Goal: Task Accomplishment & Management: Manage account settings

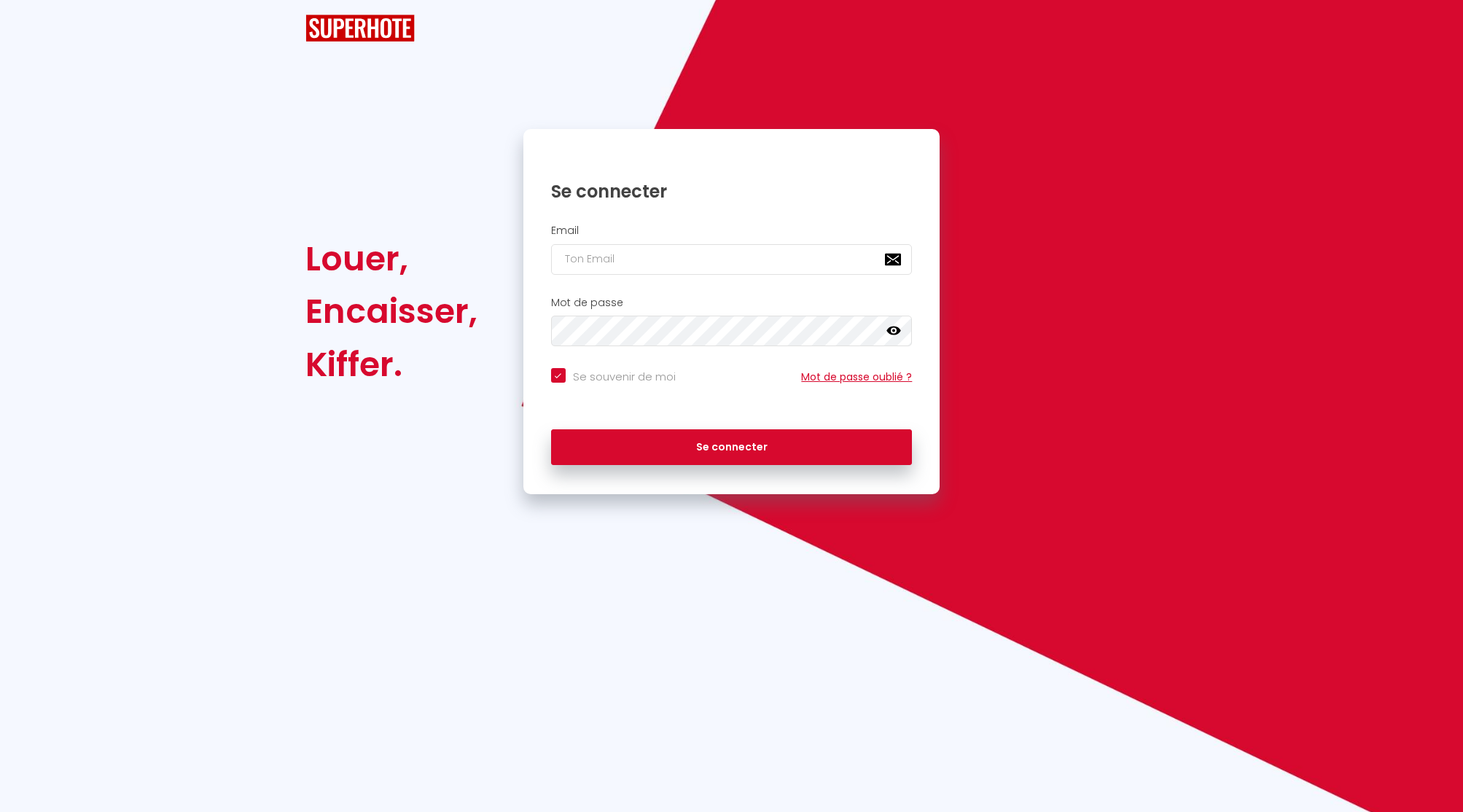
checkbox input "true"
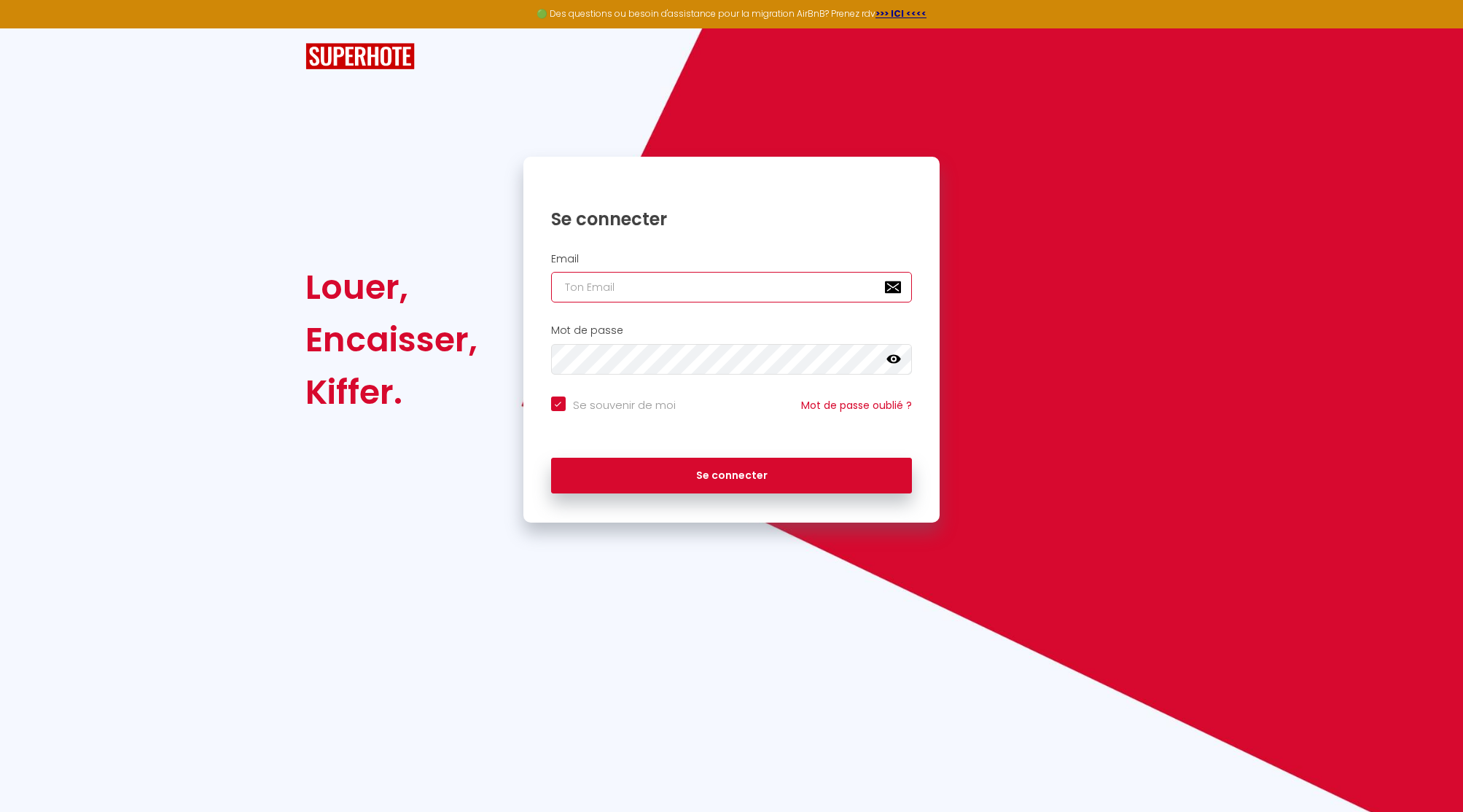
click at [696, 294] on input "email" at bounding box center [732, 288] width 362 height 30
click at [0, 811] on nordpass-autofill-portal at bounding box center [0, 812] width 0 height 0
type input "[EMAIL_ADDRESS][DOMAIN_NAME]"
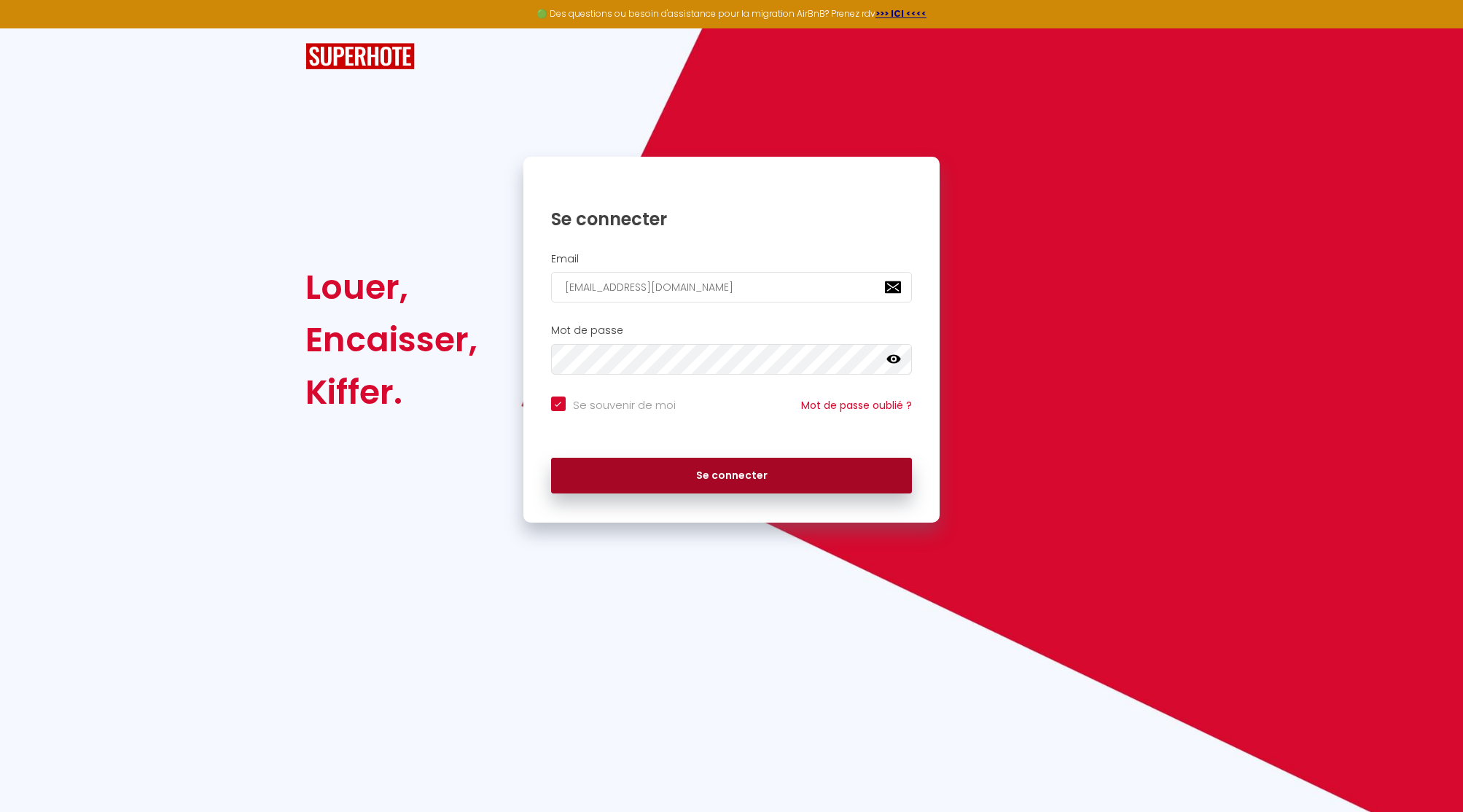
click at [710, 470] on button "Se connecter" at bounding box center [732, 476] width 362 height 36
checkbox input "true"
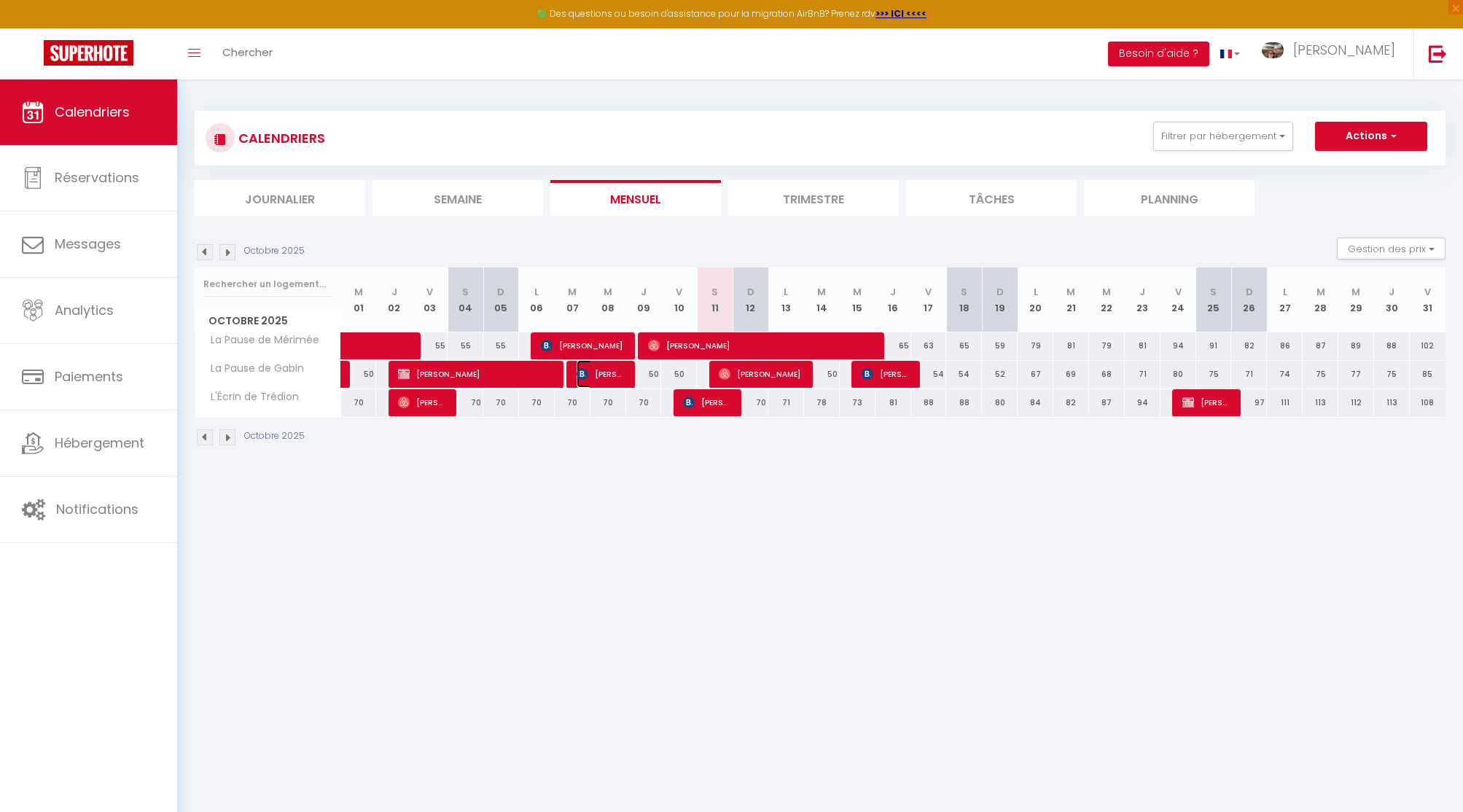
click at [585, 370] on img at bounding box center [583, 374] width 12 height 12
select select "OK"
select select "0"
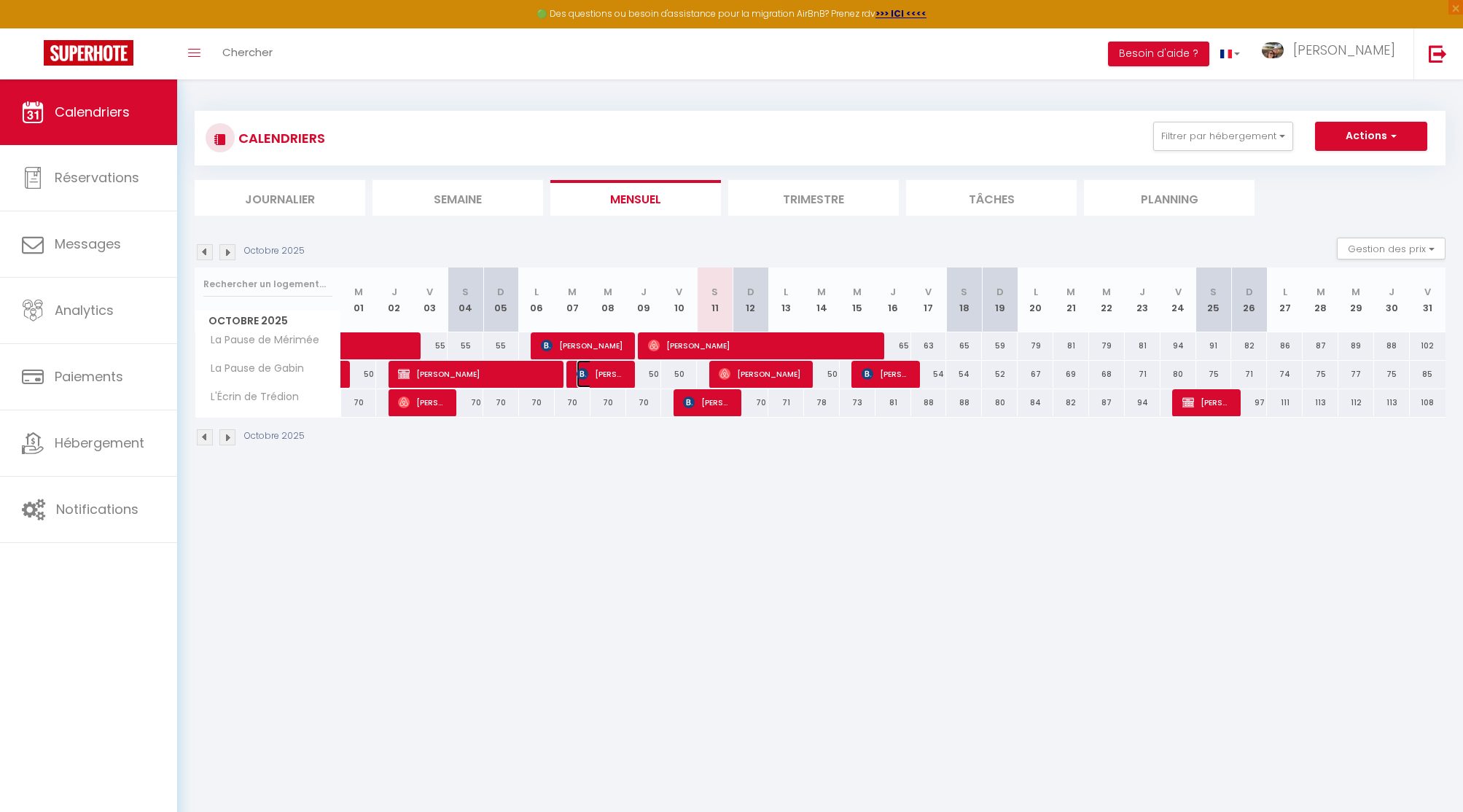
select select "1"
select select
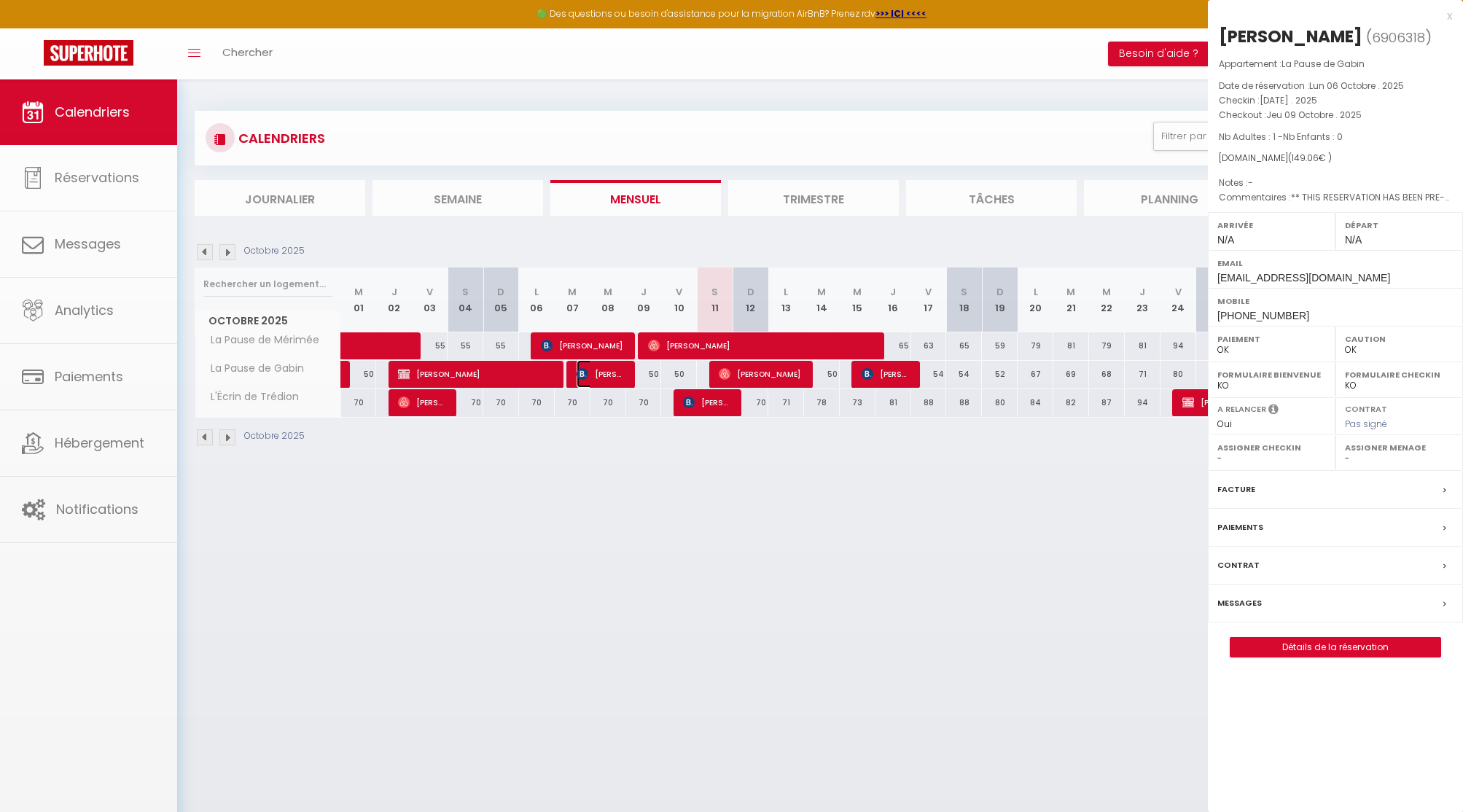
select select "52696"
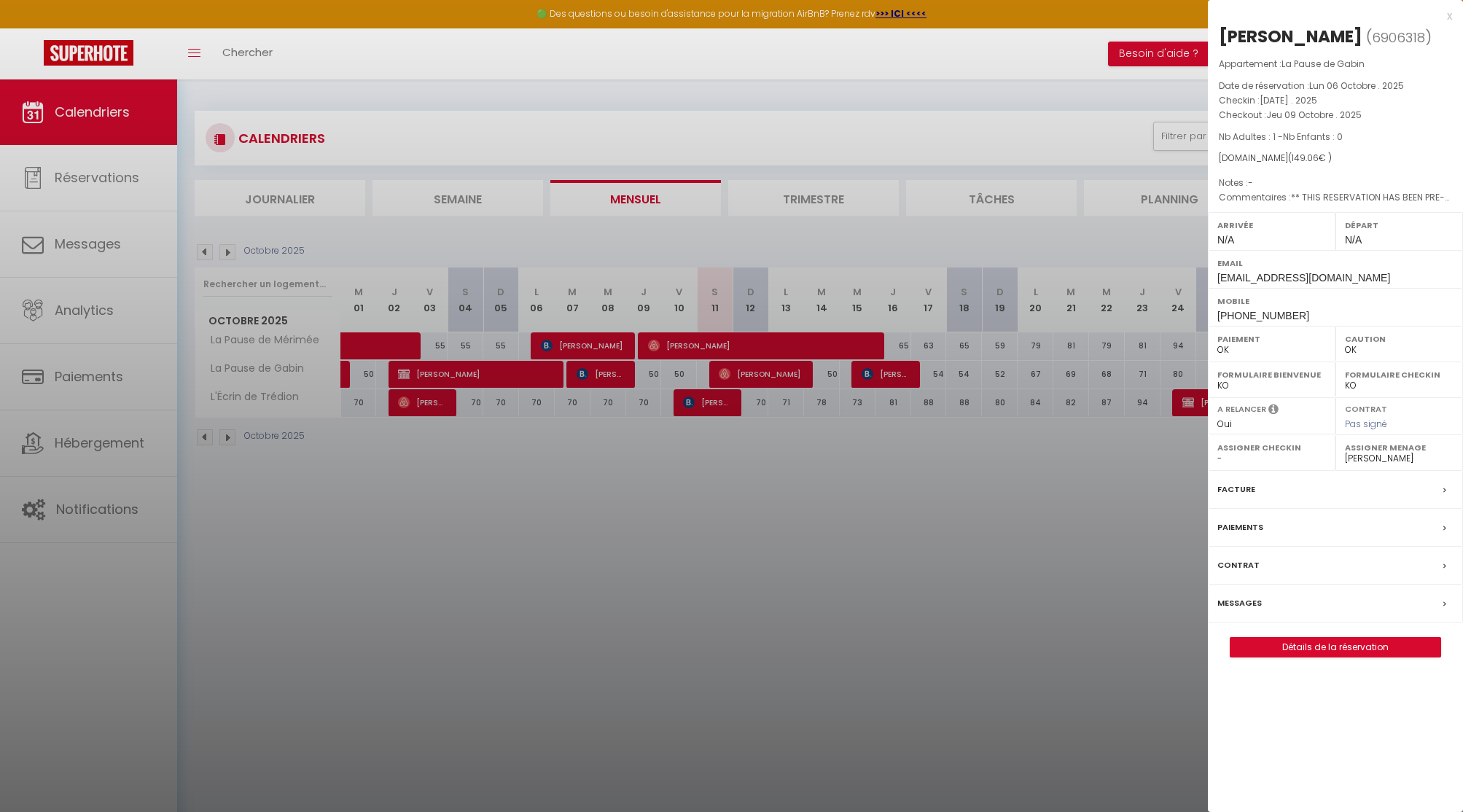
click at [749, 370] on div at bounding box center [731, 406] width 1463 height 812
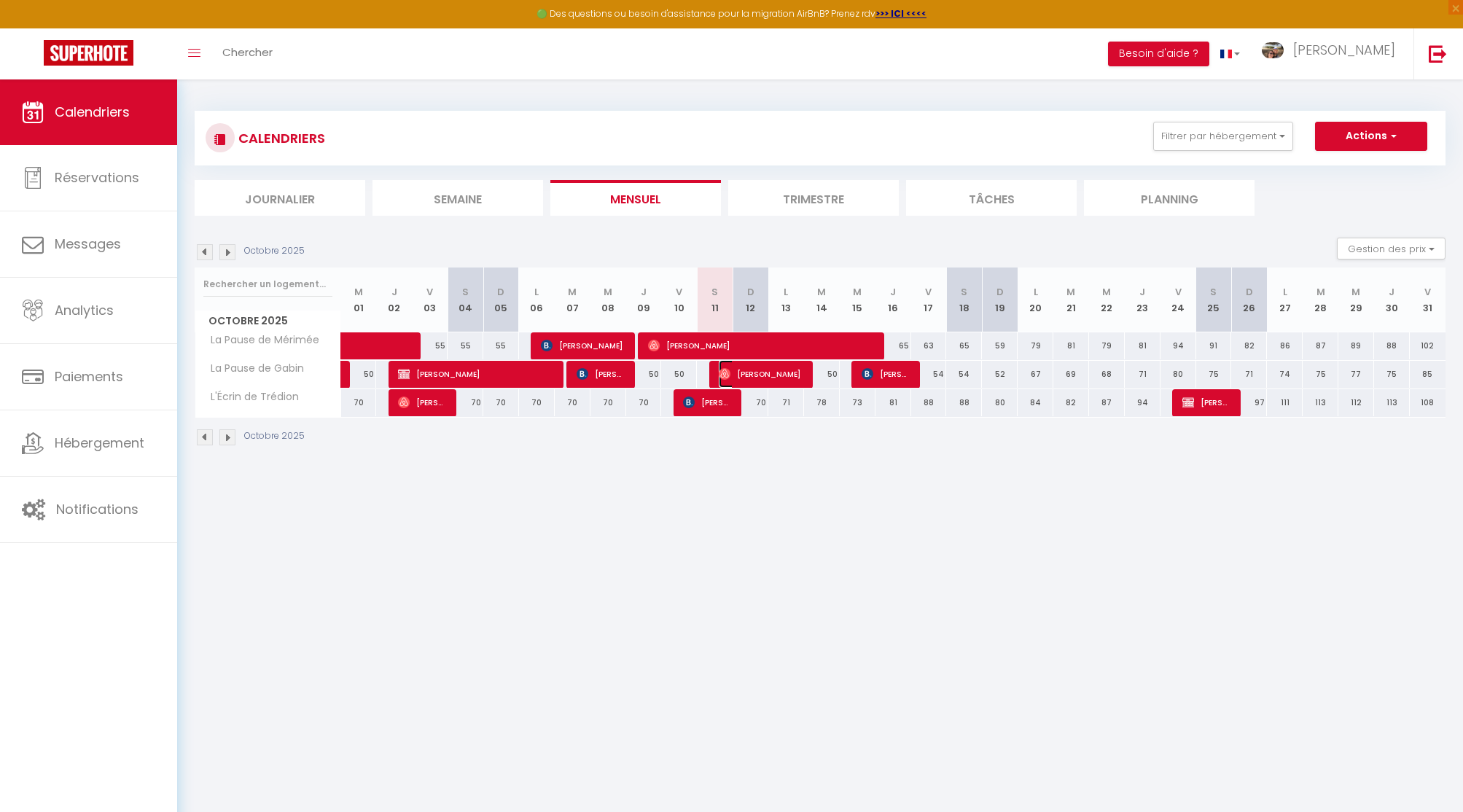
click at [749, 370] on span "[PERSON_NAME]" at bounding box center [761, 374] width 83 height 28
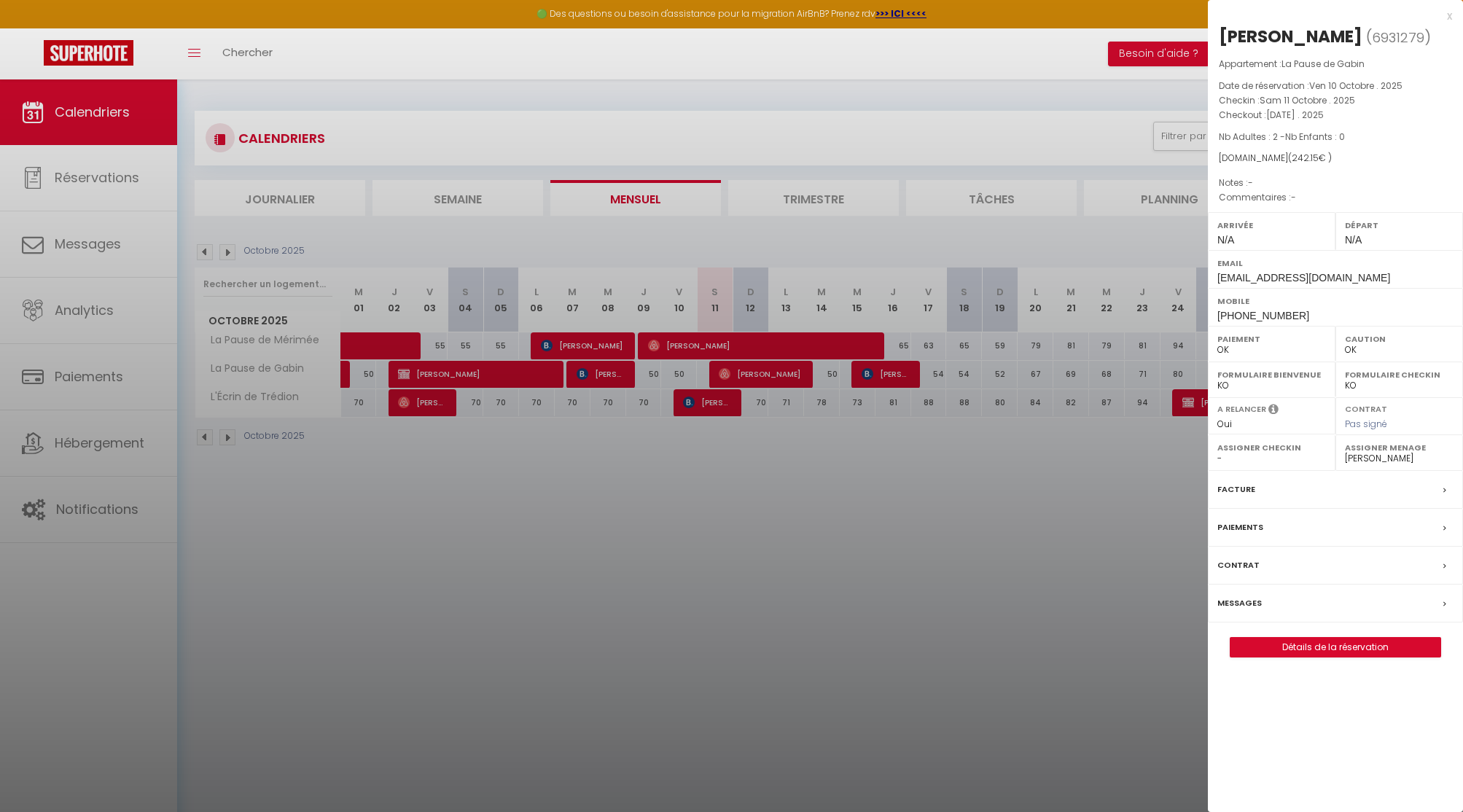
click at [749, 370] on div at bounding box center [731, 406] width 1463 height 812
